Goal: Find contact information: Find contact information

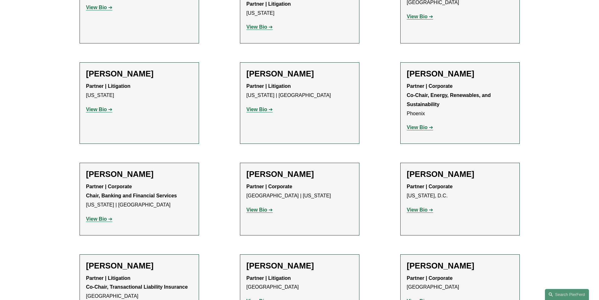
scroll to position [2045, 0]
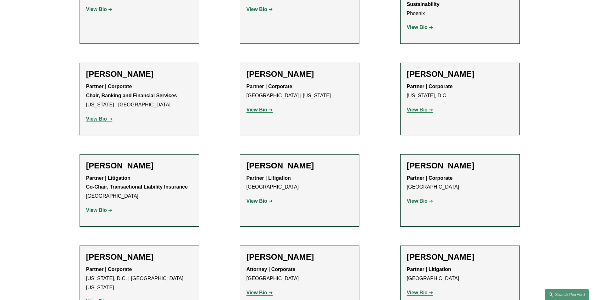
click at [105, 299] on strong "View Bio" at bounding box center [96, 301] width 21 height 5
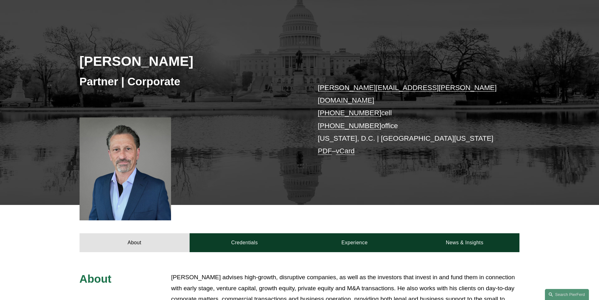
scroll to position [63, 0]
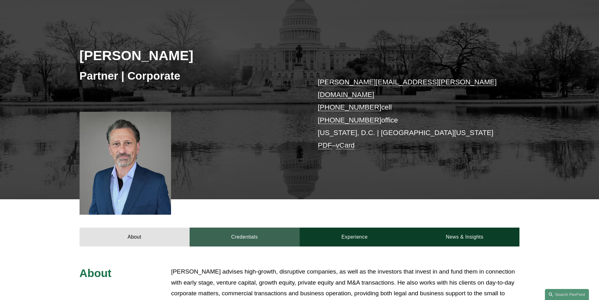
click at [255, 231] on link "Credentials" at bounding box center [245, 236] width 110 height 19
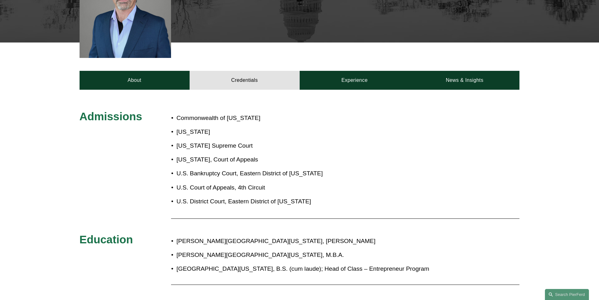
scroll to position [220, 0]
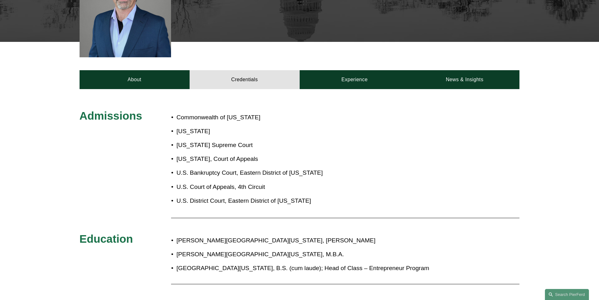
drag, startPoint x: 218, startPoint y: 260, endPoint x: 434, endPoint y: 259, distance: 215.5
click at [434, 263] on p "University of Southern California, B.S. (cum laude); Head of Class – Entreprene…" at bounding box center [320, 268] width 288 height 11
click at [399, 263] on p "University of Southern California, B.S. (cum laude); Head of Class – Entreprene…" at bounding box center [320, 268] width 288 height 11
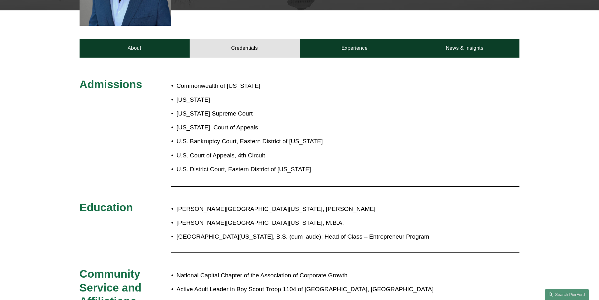
scroll to position [94, 0]
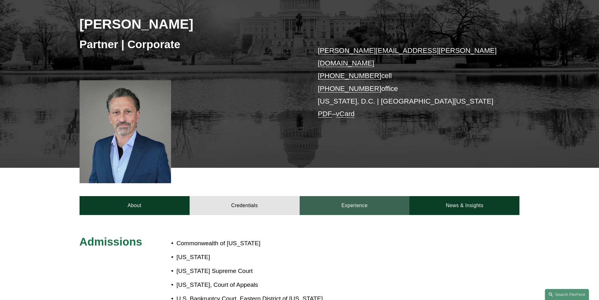
click at [356, 196] on link "Experience" at bounding box center [355, 205] width 110 height 19
